Goal: Task Accomplishment & Management: Manage account settings

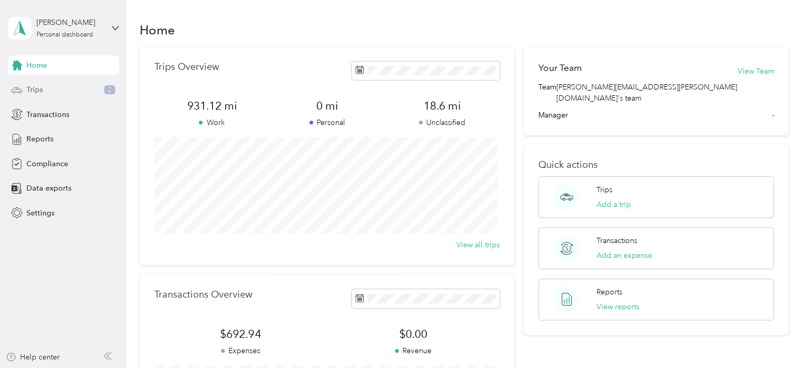
click at [63, 87] on div "Trips 2" at bounding box center [63, 89] width 111 height 19
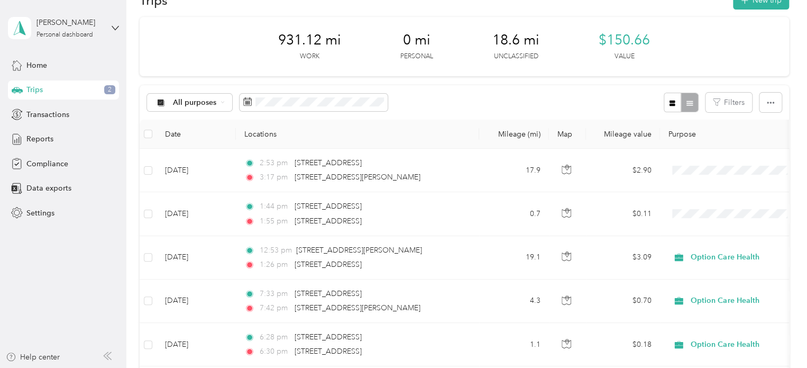
scroll to position [53, 0]
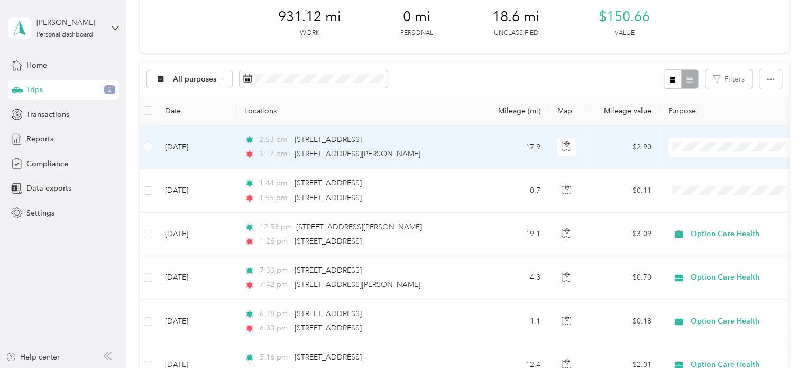
click at [691, 141] on span at bounding box center [734, 147] width 131 height 19
click at [700, 168] on span "Option Care Health" at bounding box center [744, 165] width 98 height 11
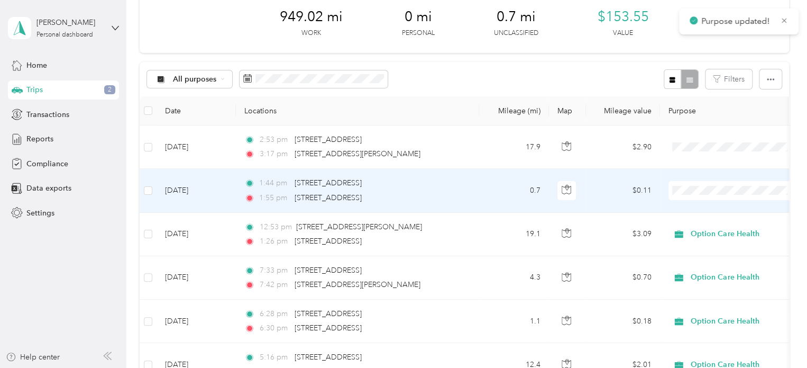
click at [705, 208] on span "Option Care Health" at bounding box center [744, 208] width 98 height 11
click at [698, 210] on span "Option Care Health" at bounding box center [738, 209] width 86 height 11
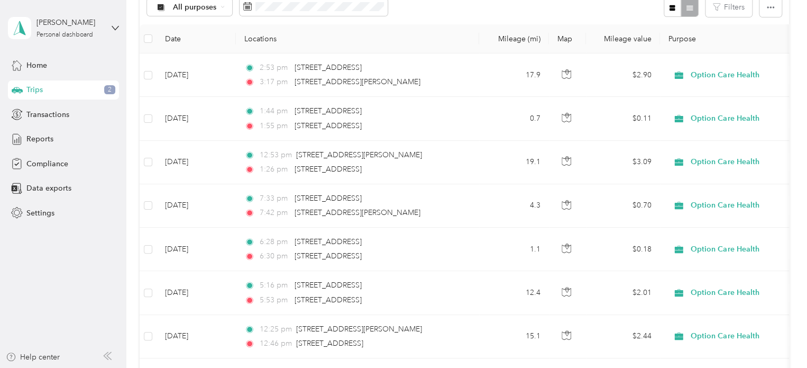
scroll to position [0, 0]
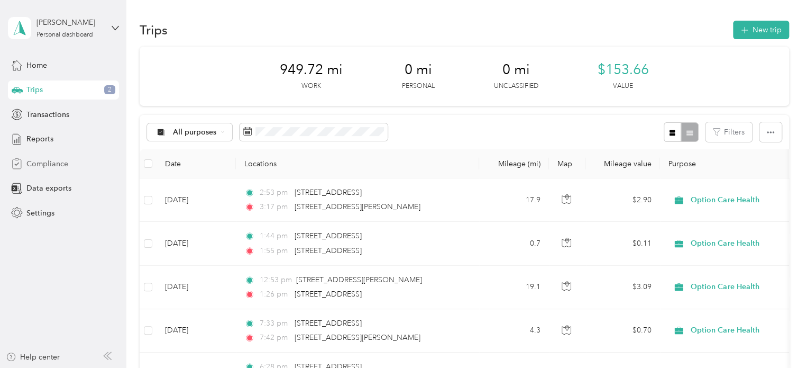
click at [37, 165] on span "Compliance" at bounding box center [47, 163] width 42 height 11
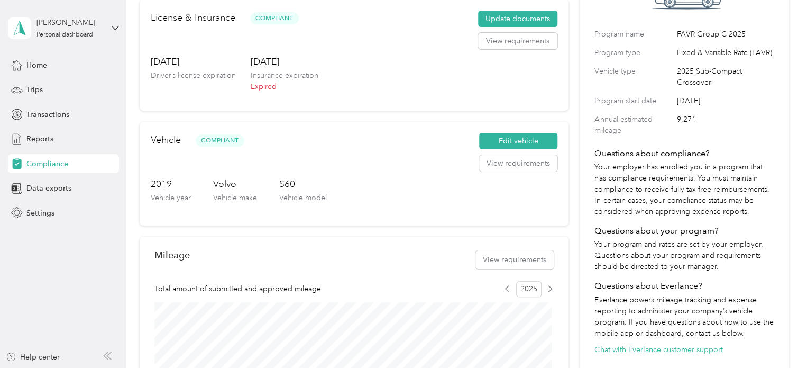
scroll to position [106, 0]
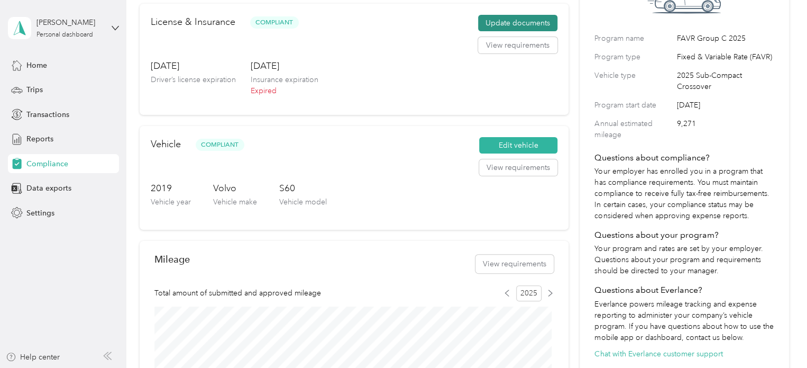
click at [499, 21] on button "Update documents" at bounding box center [517, 23] width 79 height 17
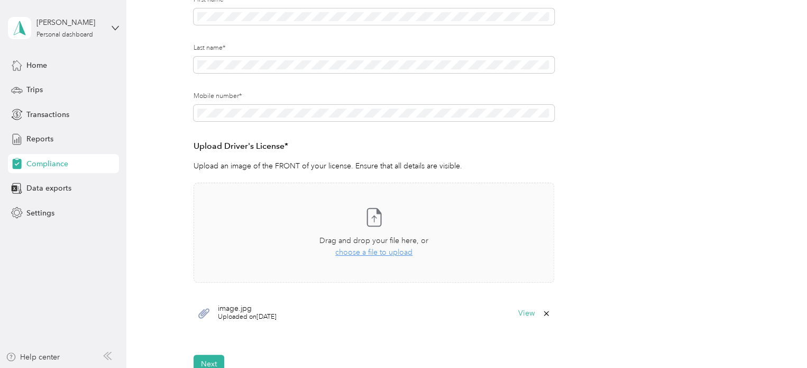
scroll to position [212, 0]
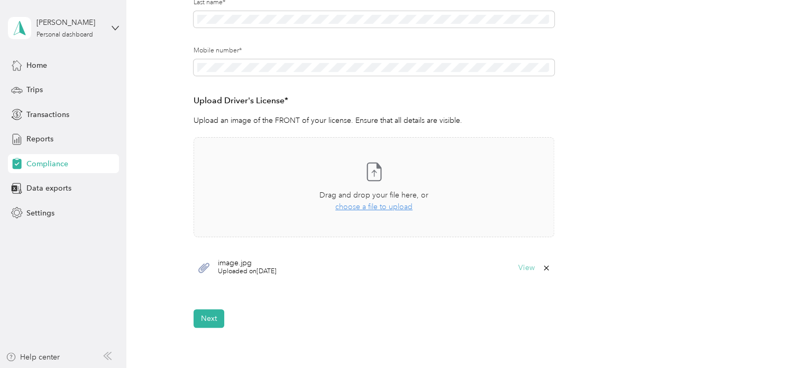
click at [525, 267] on button "View" at bounding box center [527, 267] width 16 height 7
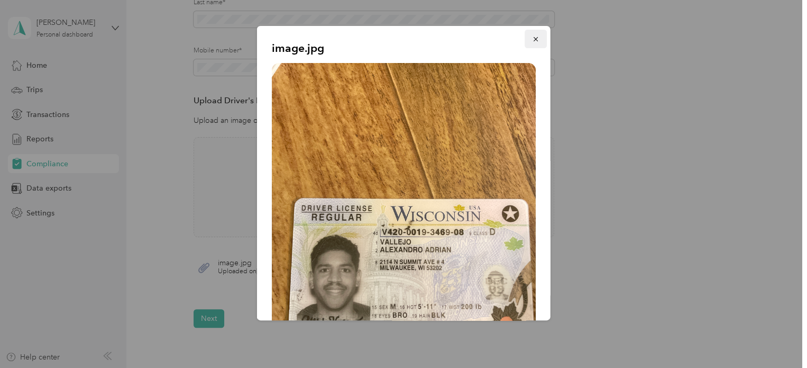
click at [532, 35] on span "button" at bounding box center [535, 38] width 7 height 9
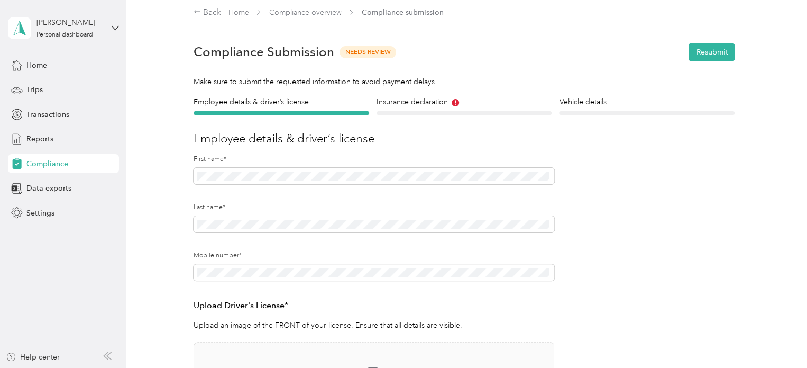
scroll to position [0, 0]
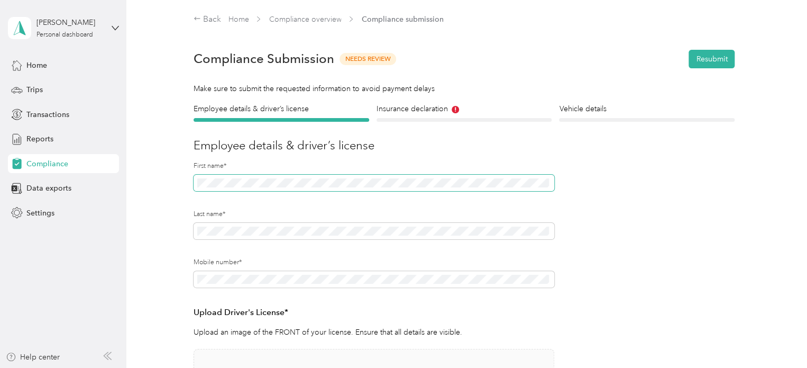
click at [242, 177] on span at bounding box center [374, 183] width 361 height 17
click at [174, 226] on div "Employee details & driver’s license License Insurance declaration Insurance Veh…" at bounding box center [465, 321] width 650 height 436
click at [166, 212] on div "Employee details & driver’s license License Insurance declaration Insurance Veh…" at bounding box center [465, 321] width 650 height 436
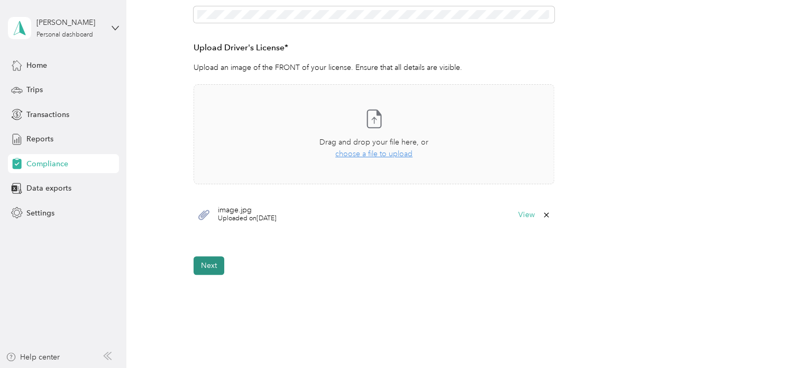
click at [209, 268] on button "Next" at bounding box center [209, 265] width 31 height 19
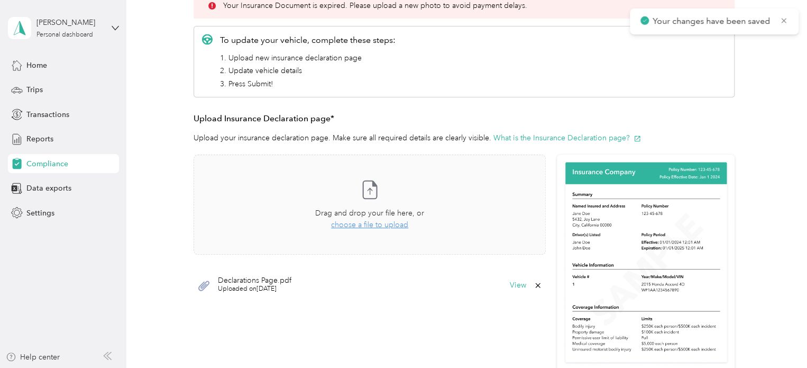
scroll to position [171, 0]
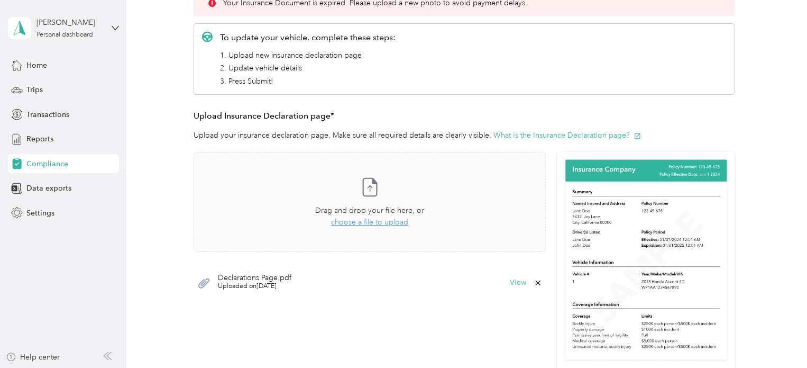
click at [536, 283] on icon at bounding box center [538, 282] width 8 height 8
click at [507, 288] on button "Yes" at bounding box center [508, 289] width 21 height 17
click at [373, 226] on div "Drag and drop your file here, or choose a file to upload" at bounding box center [369, 216] width 109 height 23
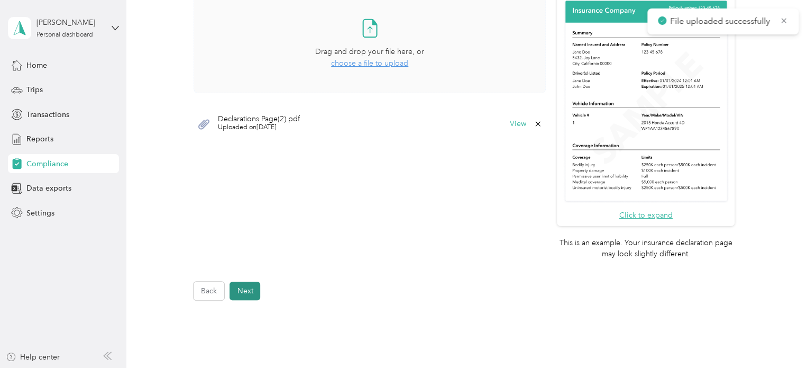
click at [251, 287] on button "Next" at bounding box center [245, 291] width 31 height 19
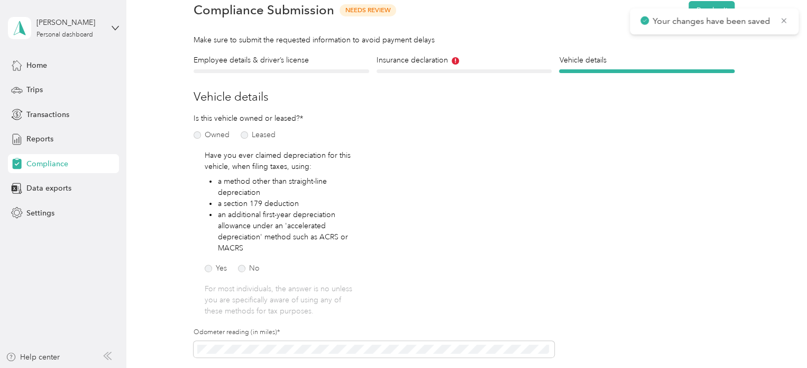
scroll to position [119, 0]
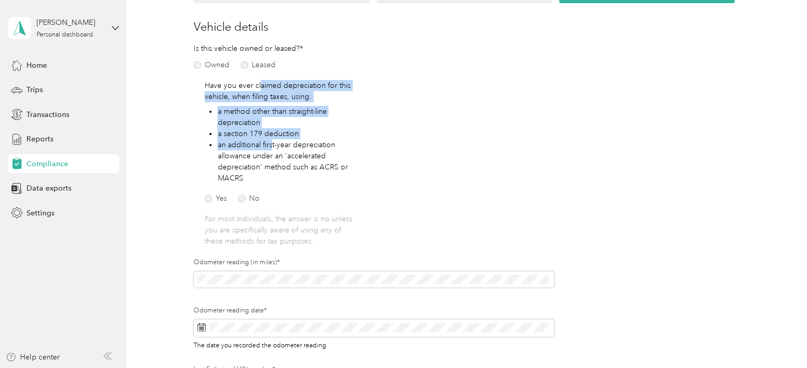
drag, startPoint x: 258, startPoint y: 86, endPoint x: 272, endPoint y: 148, distance: 63.9
click at [272, 148] on div "Have you ever claimed depreciation for this vehicle, when filing taxes, using: …" at bounding box center [281, 163] width 153 height 167
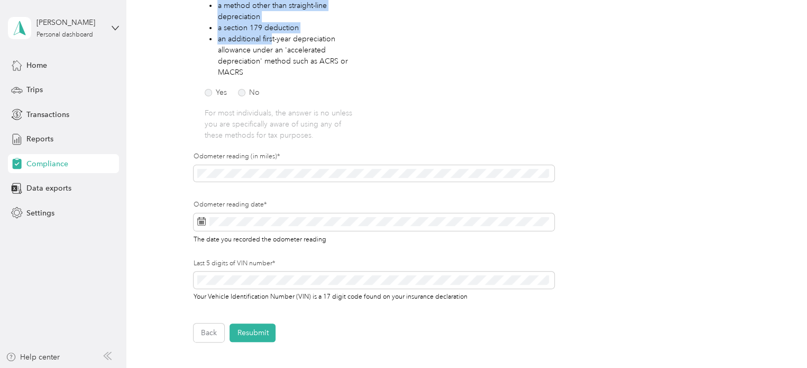
scroll to position [277, 0]
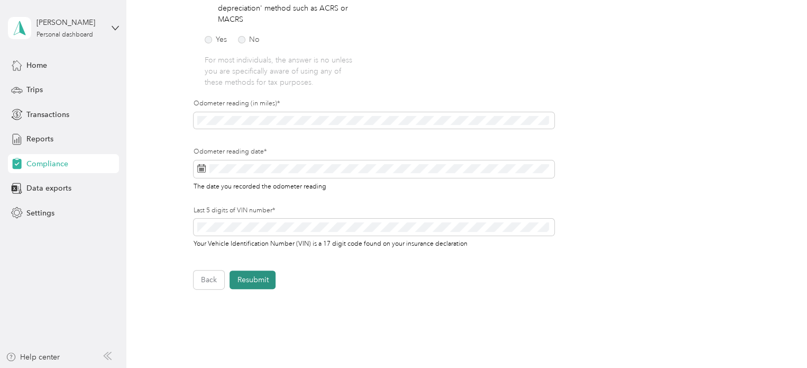
click at [259, 280] on button "Resubmit" at bounding box center [253, 279] width 46 height 19
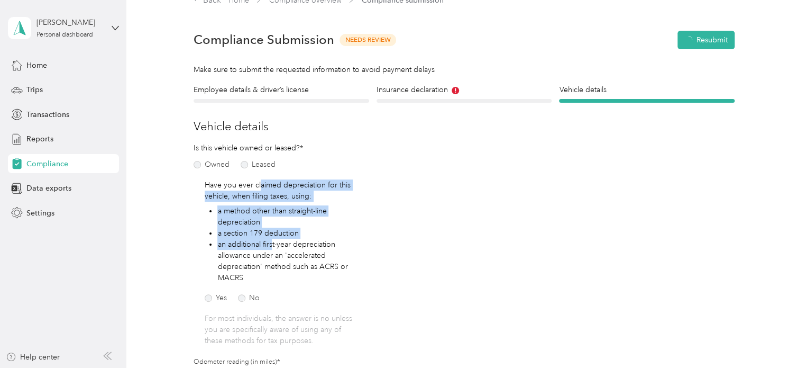
scroll to position [13, 0]
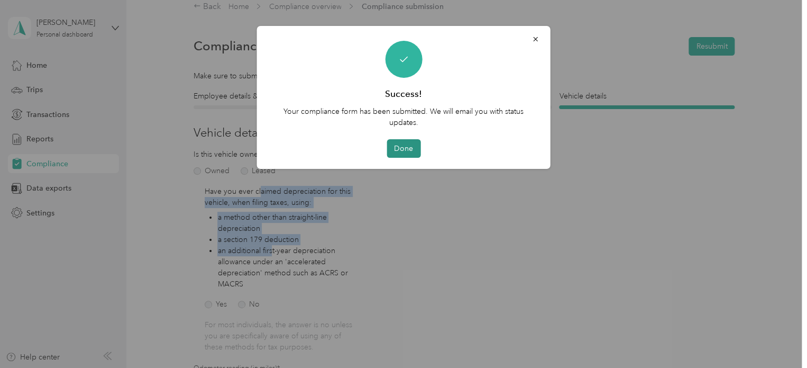
click at [400, 151] on button "Done" at bounding box center [404, 148] width 34 height 19
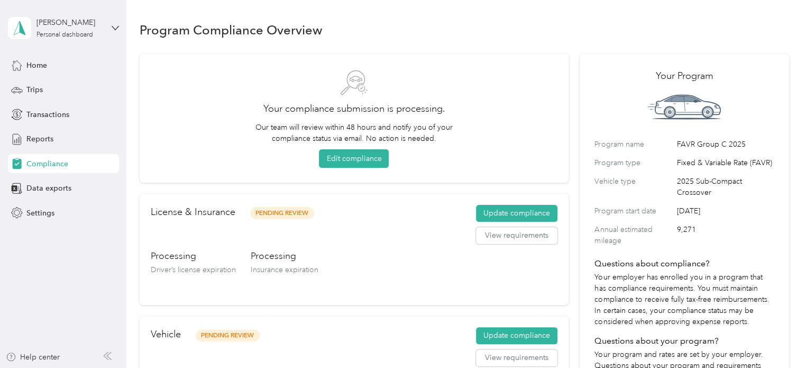
scroll to position [212, 0]
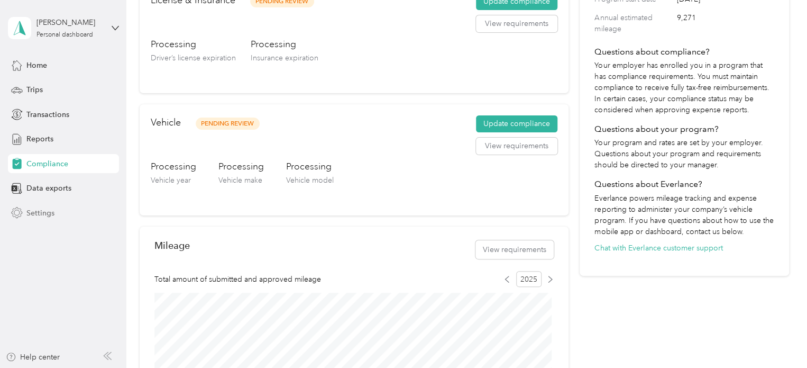
click at [31, 211] on span "Settings" at bounding box center [40, 212] width 28 height 11
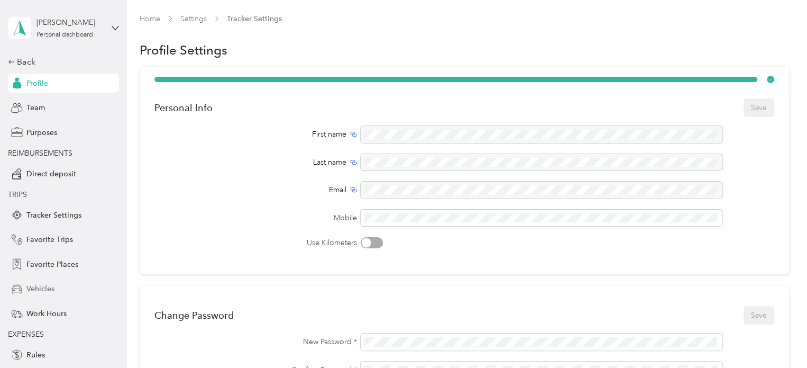
click at [30, 284] on span "Vehicles" at bounding box center [40, 288] width 28 height 11
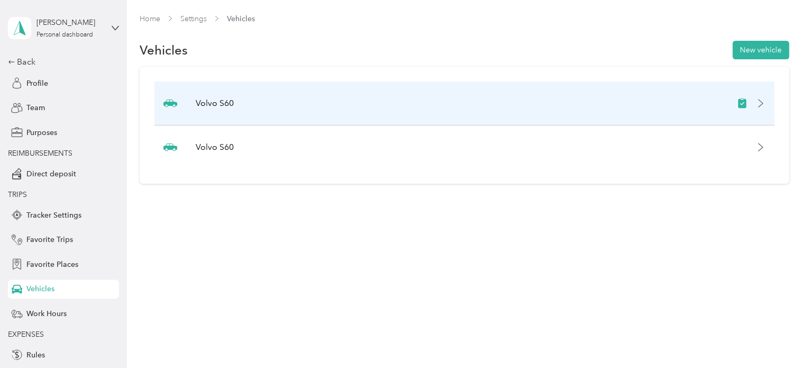
click at [252, 107] on div "Volvo S60" at bounding box center [465, 103] width 620 height 44
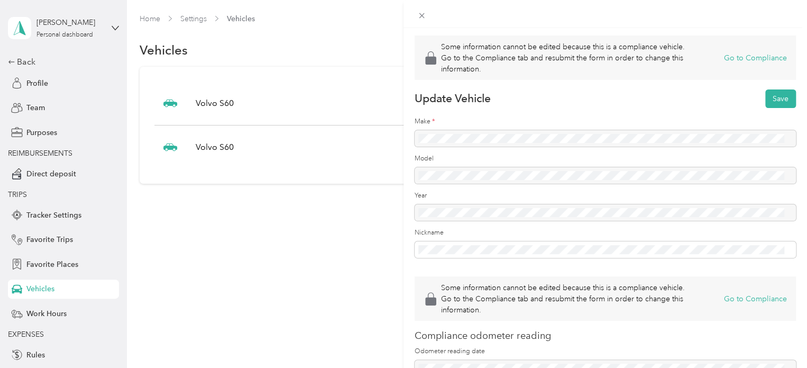
click at [282, 207] on div "Some information cannot be edited because this is a compliance vehicle. Go to t…" at bounding box center [403, 184] width 807 height 368
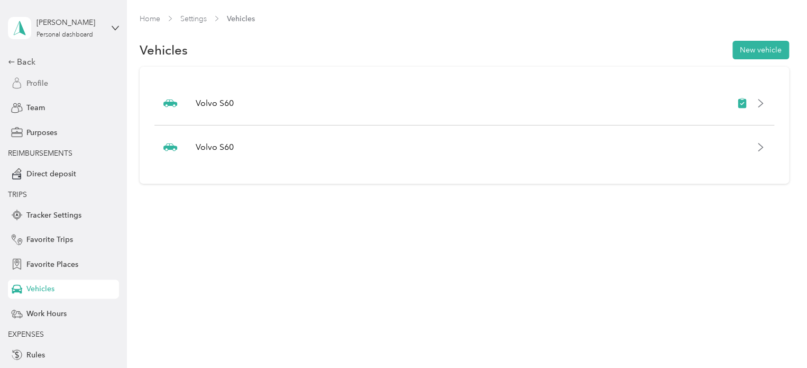
click at [32, 85] on span "Profile" at bounding box center [37, 83] width 22 height 11
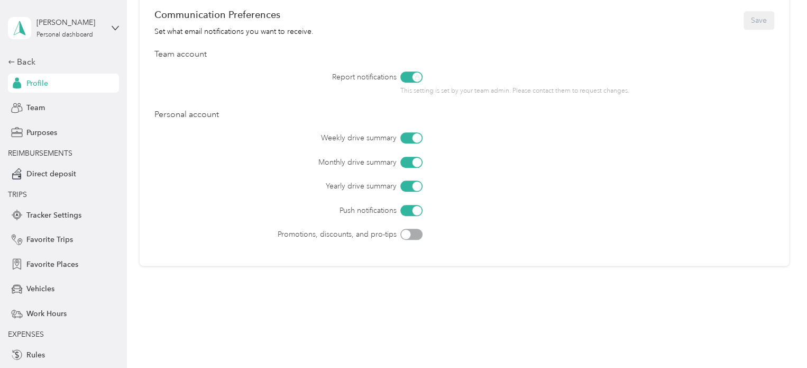
scroll to position [476, 0]
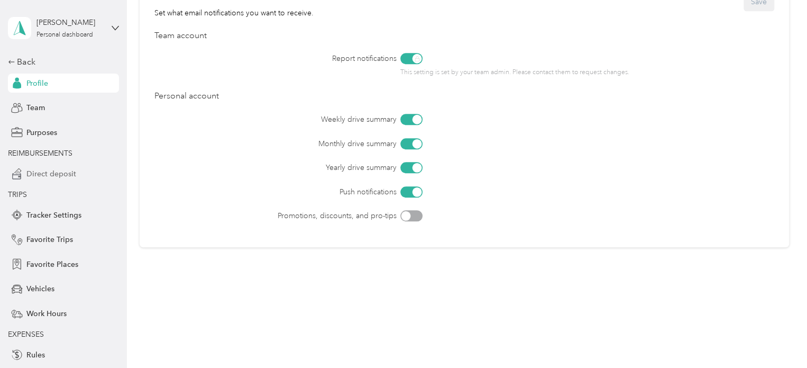
click at [44, 175] on span "Direct deposit" at bounding box center [51, 173] width 50 height 11
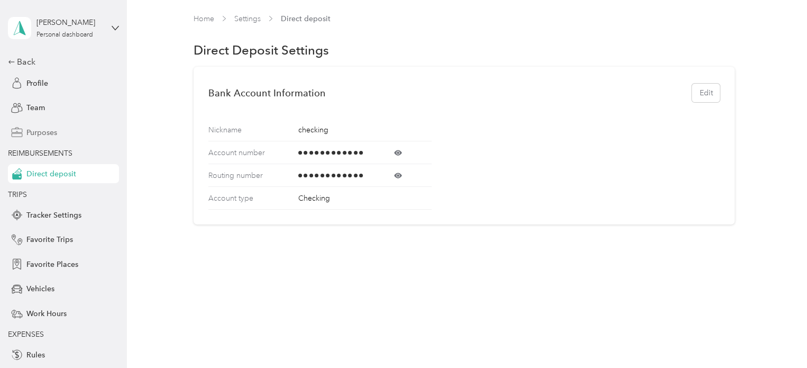
click at [35, 132] on span "Purposes" at bounding box center [41, 132] width 31 height 11
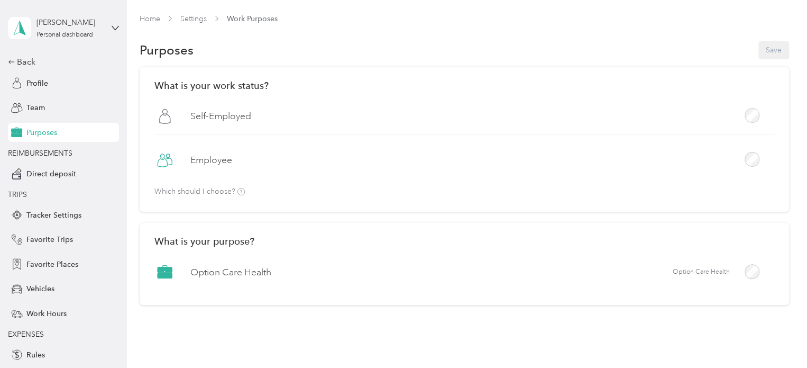
click at [755, 164] on div at bounding box center [752, 159] width 15 height 15
click at [768, 47] on button "Save" at bounding box center [774, 50] width 31 height 19
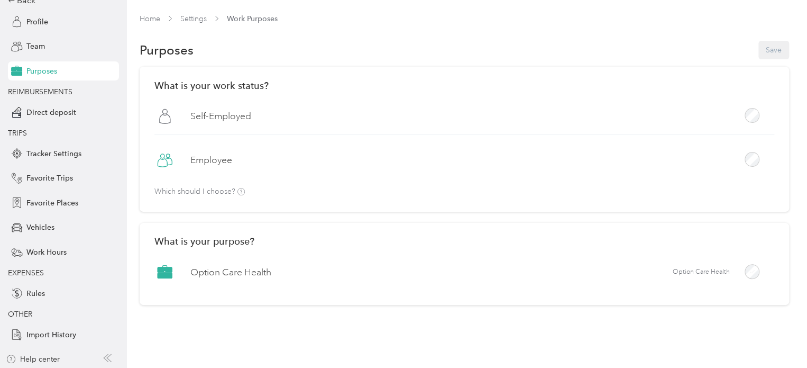
scroll to position [63, 0]
click at [26, 294] on span "Rules" at bounding box center [35, 291] width 19 height 11
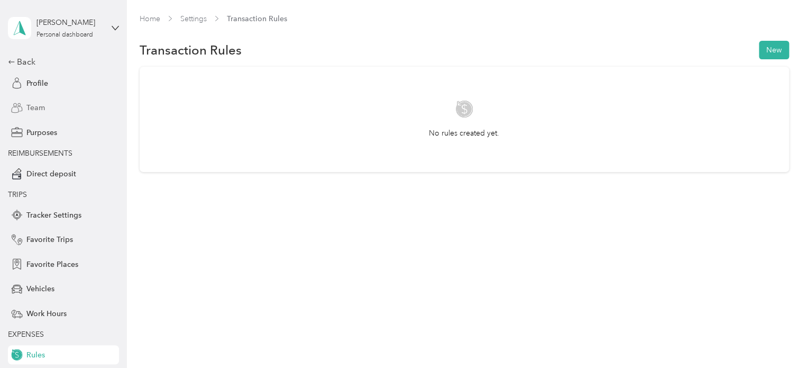
click at [28, 106] on span "Team" at bounding box center [35, 107] width 19 height 11
